Goal: Task Accomplishment & Management: Use online tool/utility

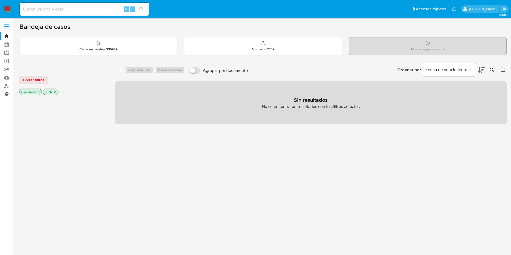
click at [7, 96] on link "Consolidado" at bounding box center [32, 94] width 64 height 8
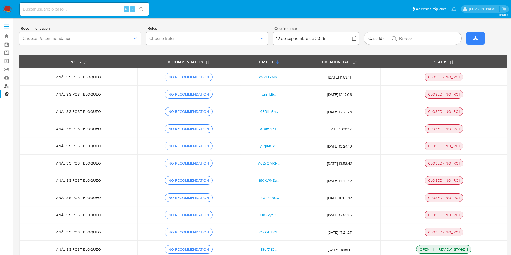
click at [6, 84] on link "Buscador de personas" at bounding box center [32, 86] width 64 height 8
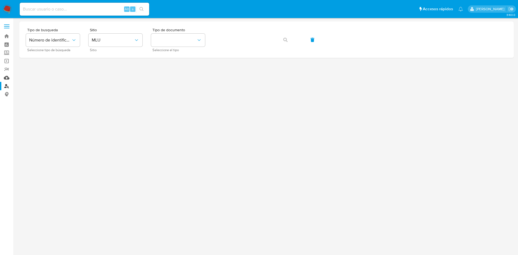
click at [8, 80] on link "Mulan" at bounding box center [32, 78] width 64 height 8
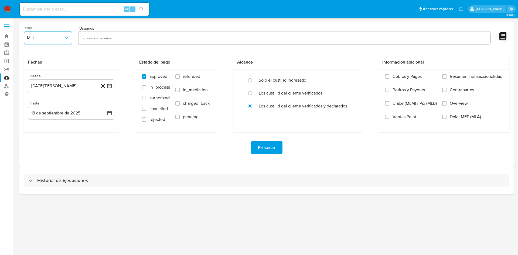
click at [47, 37] on span "MLU" at bounding box center [45, 37] width 37 height 5
click at [47, 55] on div "MLA" at bounding box center [46, 52] width 39 height 13
click at [129, 35] on input "text" at bounding box center [284, 38] width 407 height 9
click at [130, 38] on input "39787477" at bounding box center [284, 38] width 407 height 9
type input "39787477"
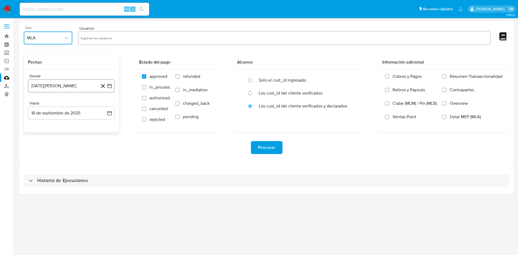
click at [111, 87] on icon "button" at bounding box center [109, 86] width 4 height 4
click at [61, 105] on span "agosto 2024" at bounding box center [68, 105] width 25 height 5
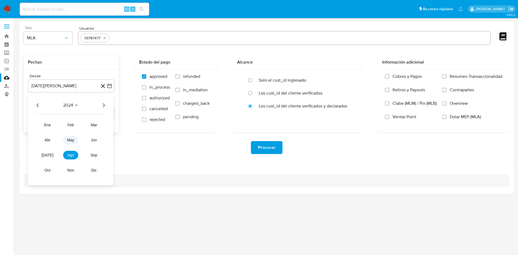
click at [70, 139] on span "may" at bounding box center [70, 140] width 7 height 4
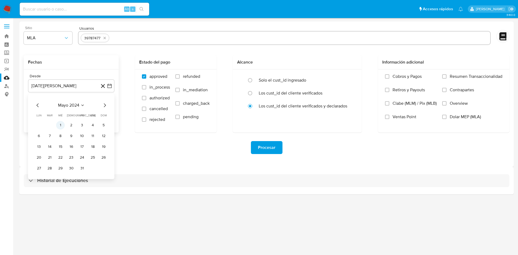
click at [59, 128] on button "1" at bounding box center [60, 125] width 9 height 9
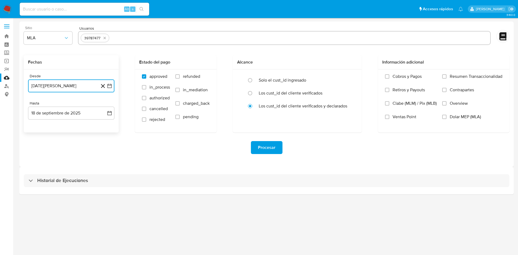
click at [89, 85] on button "[DATE][PERSON_NAME]" at bounding box center [71, 86] width 86 height 13
click at [104, 105] on icon "Mes siguiente" at bounding box center [104, 105] width 6 height 6
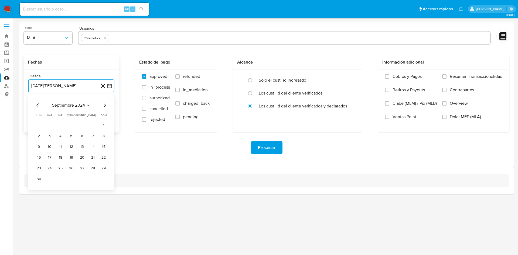
click at [104, 105] on icon "Mes siguiente" at bounding box center [104, 105] width 6 height 6
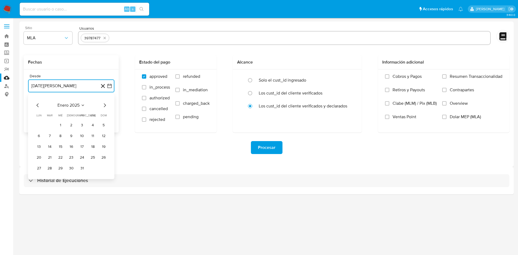
click at [104, 105] on icon "Mes siguiente" at bounding box center [104, 105] width 6 height 6
click at [73, 126] on button "1" at bounding box center [71, 125] width 9 height 9
click at [85, 82] on button "1 de mayo de 2025" at bounding box center [71, 86] width 86 height 13
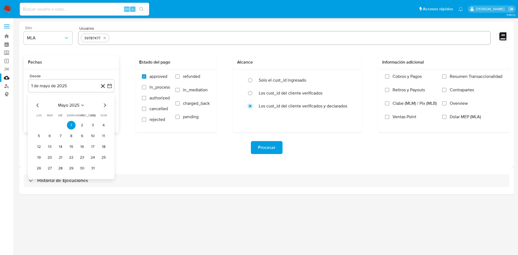
click at [37, 109] on div "mayo 2025 mayo 2025 lun lunes mar martes mié miércoles jue jueves vie viernes s…" at bounding box center [71, 137] width 73 height 71
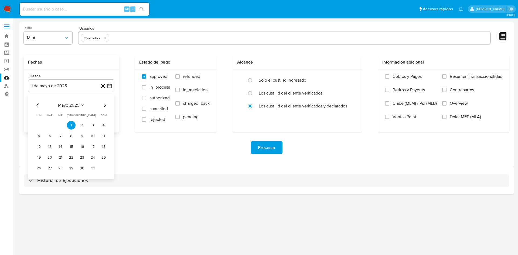
click at [37, 104] on icon "Mes anterior" at bounding box center [38, 105] width 6 height 6
click at [35, 106] on icon "Mes anterior" at bounding box center [38, 105] width 6 height 6
click at [39, 106] on icon "Mes anterior" at bounding box center [38, 105] width 6 height 6
click at [60, 123] on button "1" at bounding box center [60, 125] width 9 height 9
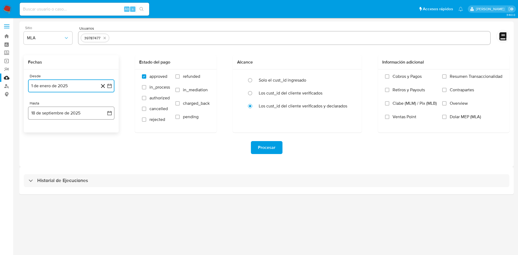
click at [92, 114] on button "18 de septiembre de 2025" at bounding box center [71, 113] width 86 height 13
click at [38, 131] on icon "Mes anterior" at bounding box center [38, 132] width 6 height 6
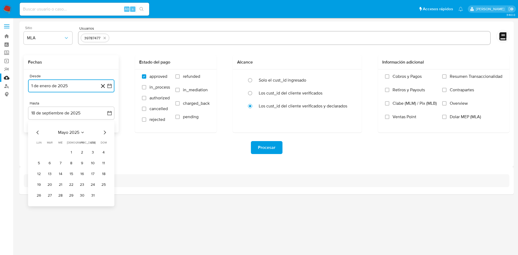
click at [38, 131] on icon "Mes anterior" at bounding box center [38, 132] width 6 height 6
click at [37, 130] on icon "Mes anterior" at bounding box center [38, 132] width 6 height 6
click at [39, 206] on button "31" at bounding box center [39, 206] width 9 height 9
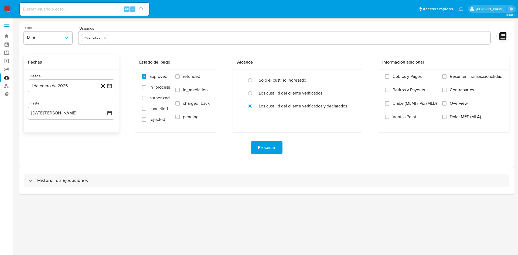
click at [151, 158] on div "Procesar" at bounding box center [266, 148] width 485 height 30
drag, startPoint x: 247, startPoint y: 78, endPoint x: 250, endPoint y: 80, distance: 3.3
click at [248, 77] on input "radio" at bounding box center [250, 80] width 9 height 9
radio input "true"
click at [388, 77] on input "Cobros y Pagos" at bounding box center [387, 76] width 4 height 4
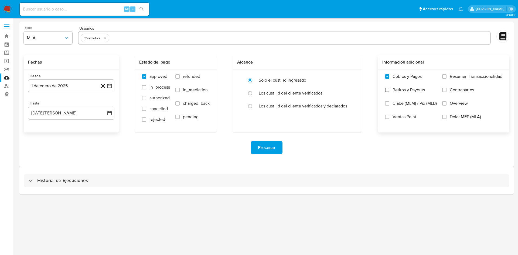
click at [386, 90] on input "Retiros y Payouts" at bounding box center [387, 90] width 4 height 4
click at [444, 104] on input "Overview" at bounding box center [444, 103] width 4 height 4
click at [445, 116] on input "Dolar MEP (MLA)" at bounding box center [444, 117] width 4 height 4
click at [268, 147] on span "Procesar" at bounding box center [267, 148] width 18 height 12
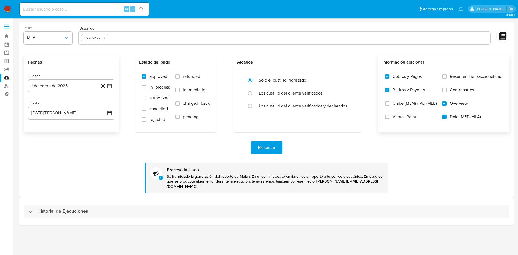
click at [96, 39] on div "39787477" at bounding box center [92, 38] width 20 height 5
click at [96, 38] on div "39787477" at bounding box center [92, 38] width 20 height 5
click at [105, 39] on icon "quitar 39787477" at bounding box center [104, 38] width 4 height 4
click at [112, 39] on input "text" at bounding box center [284, 38] width 407 height 9
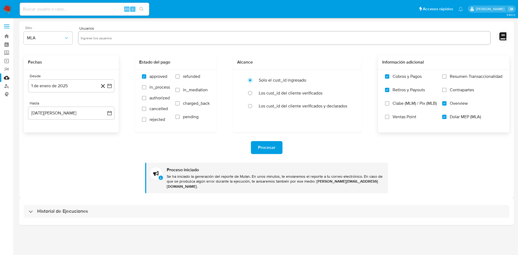
paste input "1432677159"
type input "1432677159"
click at [107, 86] on icon "button" at bounding box center [109, 85] width 5 height 5
click at [81, 107] on icon "Seleccionar mes y año" at bounding box center [83, 105] width 4 height 4
click at [70, 125] on span "feb" at bounding box center [70, 125] width 6 height 4
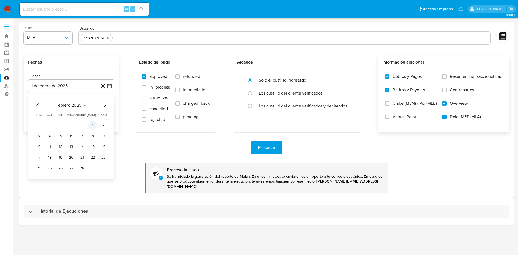
click at [94, 124] on button "1" at bounding box center [92, 125] width 9 height 9
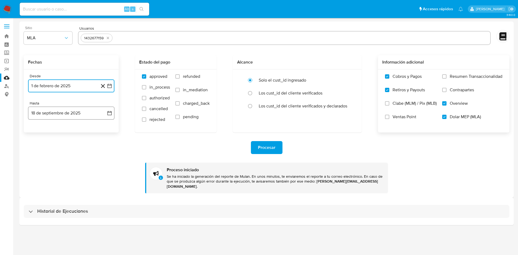
click at [110, 114] on icon "button" at bounding box center [109, 113] width 5 height 5
click at [84, 131] on span "septiembre 2025" at bounding box center [68, 132] width 33 height 5
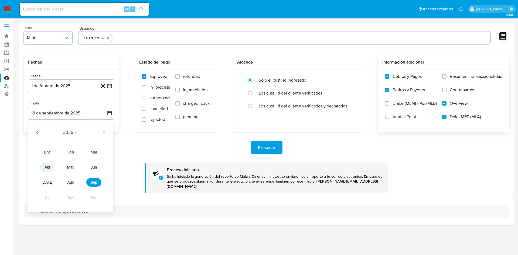
click at [44, 170] on button "abr" at bounding box center [47, 167] width 15 height 9
click at [58, 198] on button "30" at bounding box center [60, 195] width 9 height 9
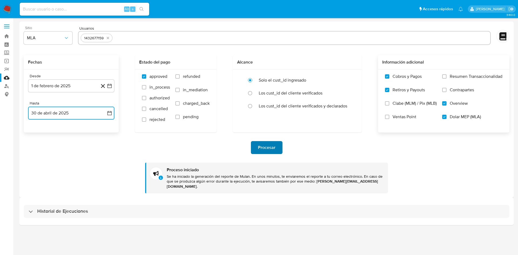
click at [274, 144] on span "Procesar" at bounding box center [267, 148] width 18 height 12
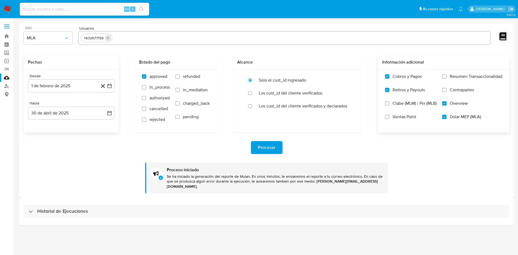
click at [109, 37] on icon "quitar 1432677159" at bounding box center [108, 38] width 4 height 4
click at [129, 37] on input "text" at bounding box center [284, 38] width 407 height 9
paste input "230679011"
type input "230679011"
click at [122, 59] on div "Fechas Desde [DATE] [DATE] Hasta [DATE][PERSON_NAME] [DATE] Estado del pago app…" at bounding box center [266, 93] width 485 height 77
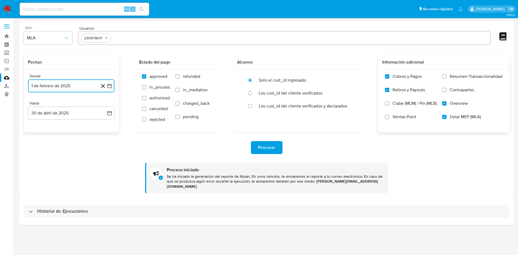
click at [109, 87] on icon "button" at bounding box center [109, 85] width 5 height 5
click at [77, 107] on span "febrero 2025" at bounding box center [69, 105] width 26 height 5
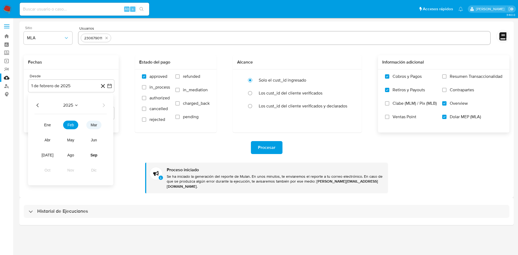
click at [94, 121] on button "mar" at bounding box center [93, 125] width 15 height 9
click at [91, 126] on button "1" at bounding box center [92, 125] width 9 height 9
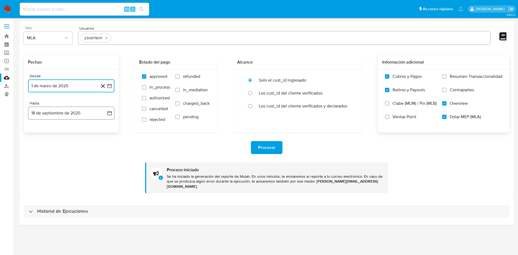
click at [108, 114] on icon "button" at bounding box center [109, 113] width 4 height 4
click at [87, 134] on icon "Seleccionar mes y año" at bounding box center [88, 132] width 4 height 4
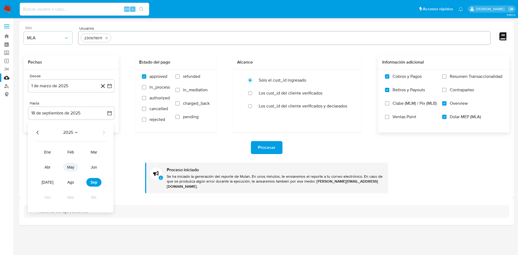
click at [69, 164] on button "may" at bounding box center [70, 167] width 15 height 9
click at [94, 193] on button "31" at bounding box center [92, 195] width 9 height 9
click at [108, 153] on div "Procesar" at bounding box center [266, 147] width 485 height 13
click at [271, 147] on span "Procesar" at bounding box center [267, 148] width 18 height 12
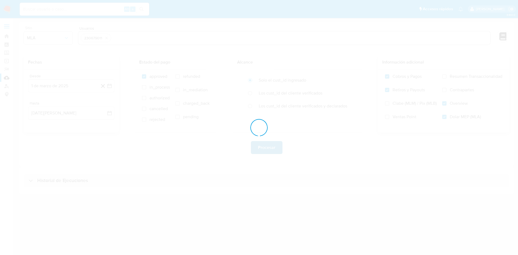
click at [271, 147] on div at bounding box center [259, 127] width 518 height 255
